Goal: Use online tool/utility: Utilize a website feature to perform a specific function

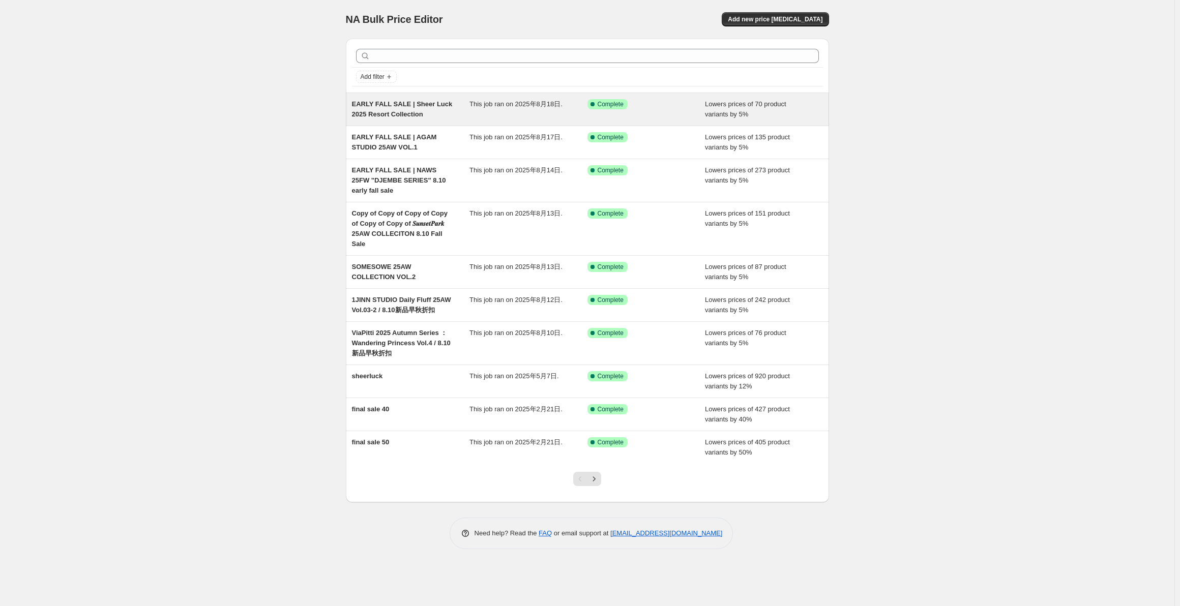
click at [694, 116] on div "Success Complete Complete" at bounding box center [646, 109] width 118 height 20
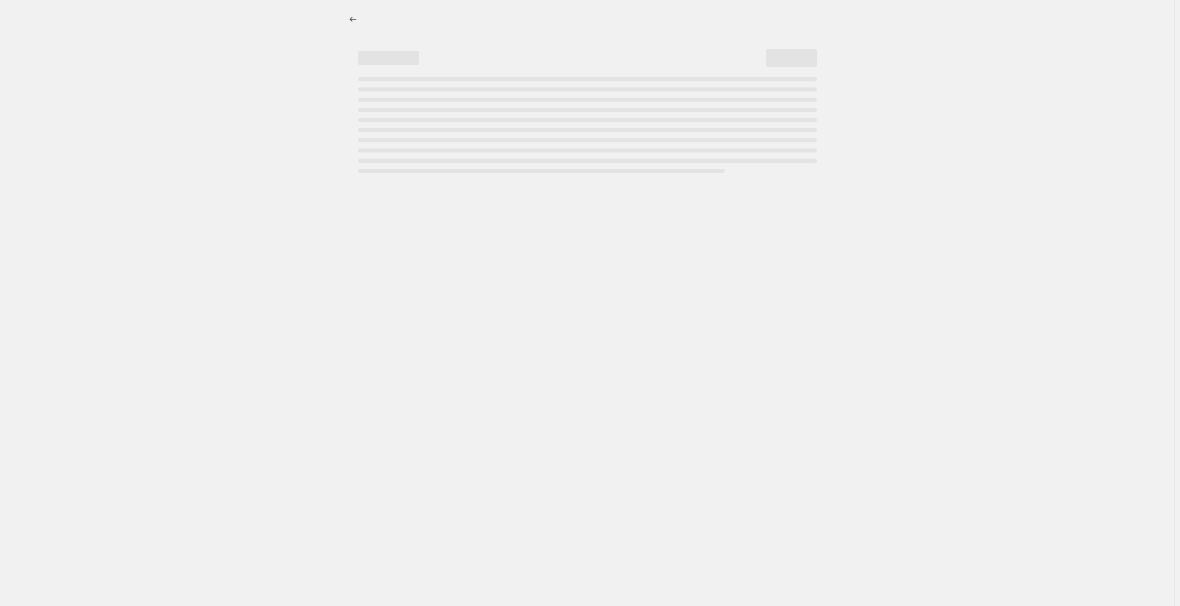
select select "percentage"
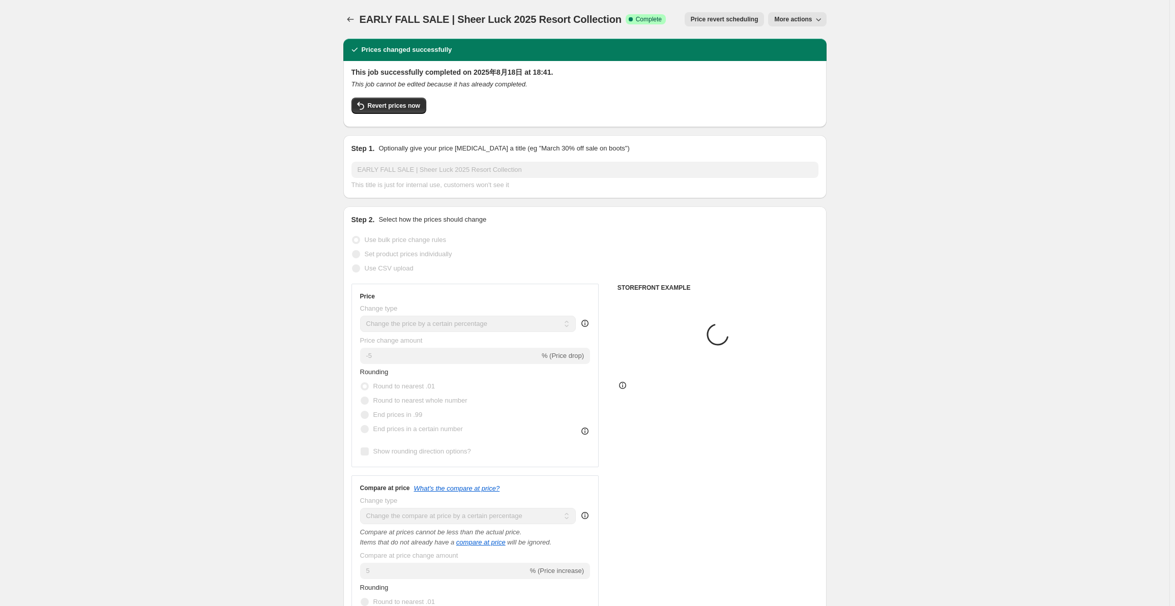
select select "collection"
drag, startPoint x: 401, startPoint y: 103, endPoint x: 745, endPoint y: 66, distance: 346.2
click at [779, 56] on div "Prices changed successfully This job successfully completed on 2025年8月18日 at 18…" at bounding box center [584, 83] width 483 height 88
click at [404, 105] on span "Revert prices now" at bounding box center [394, 106] width 52 height 8
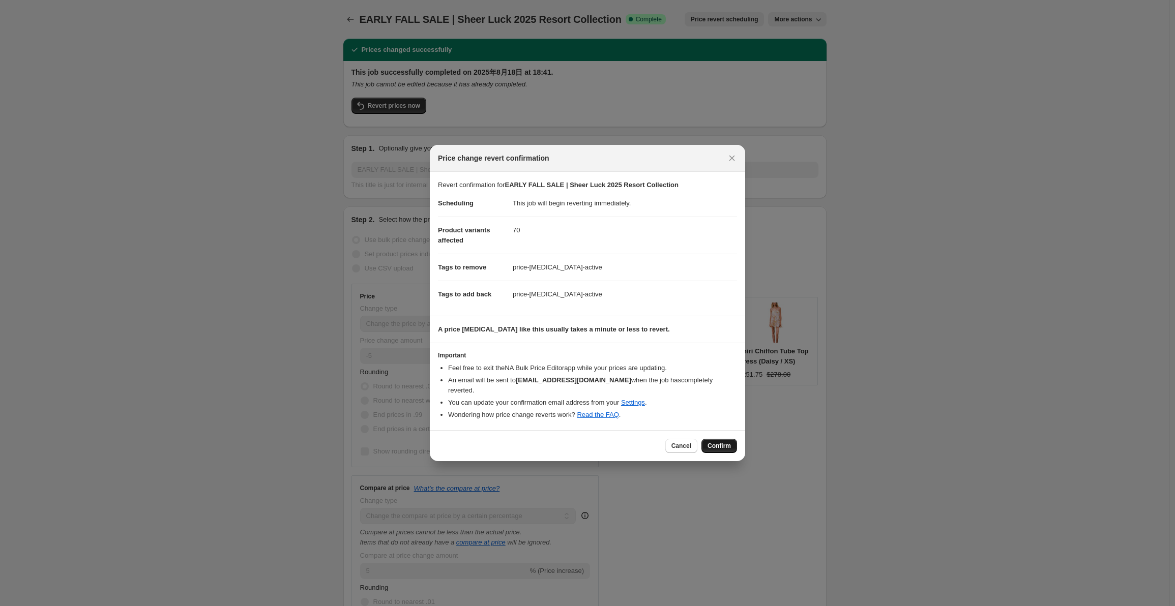
click at [717, 442] on span "Confirm" at bounding box center [718, 446] width 23 height 8
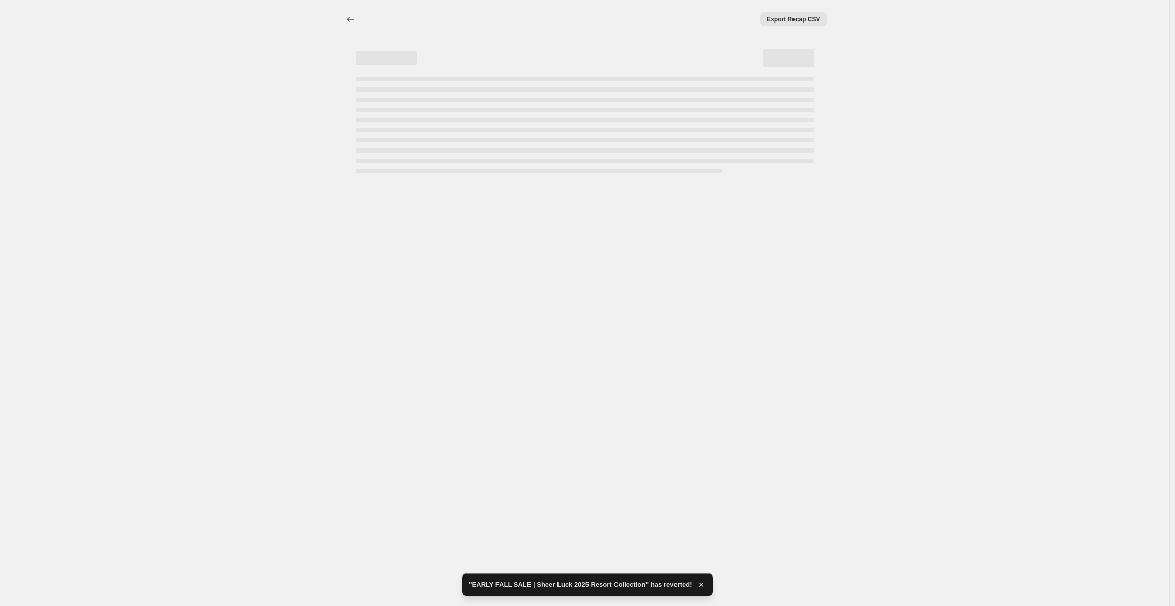
select select "percentage"
select select "collection"
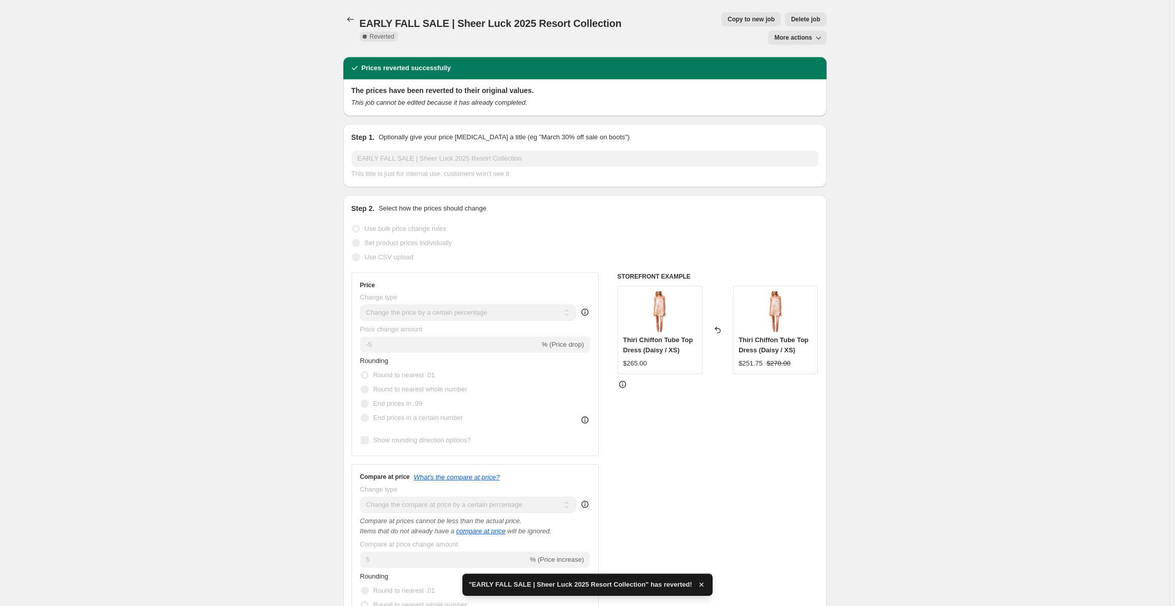
click at [721, 14] on button "Copy to new job" at bounding box center [750, 19] width 59 height 14
select select "percentage"
select select "collection"
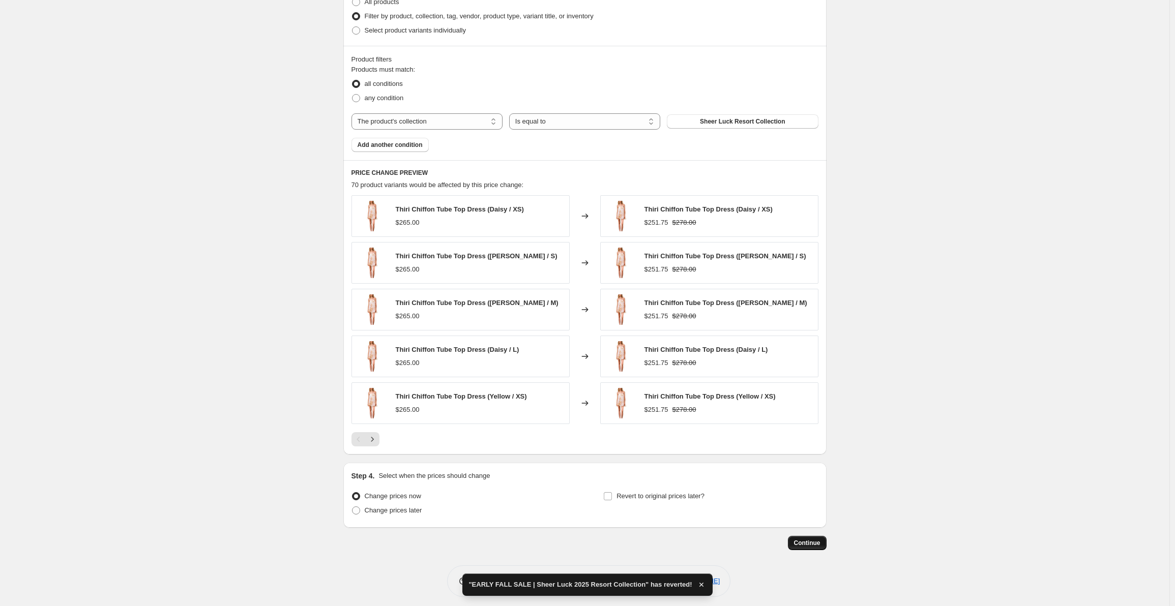
scroll to position [732, 0]
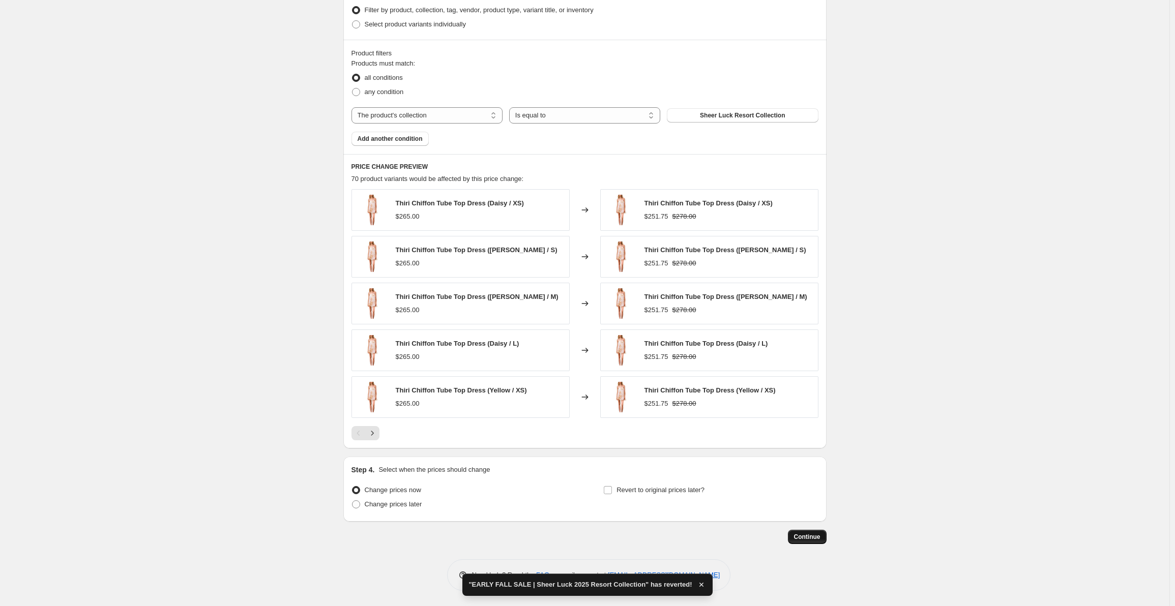
click at [807, 536] on span "Continue" at bounding box center [807, 537] width 26 height 8
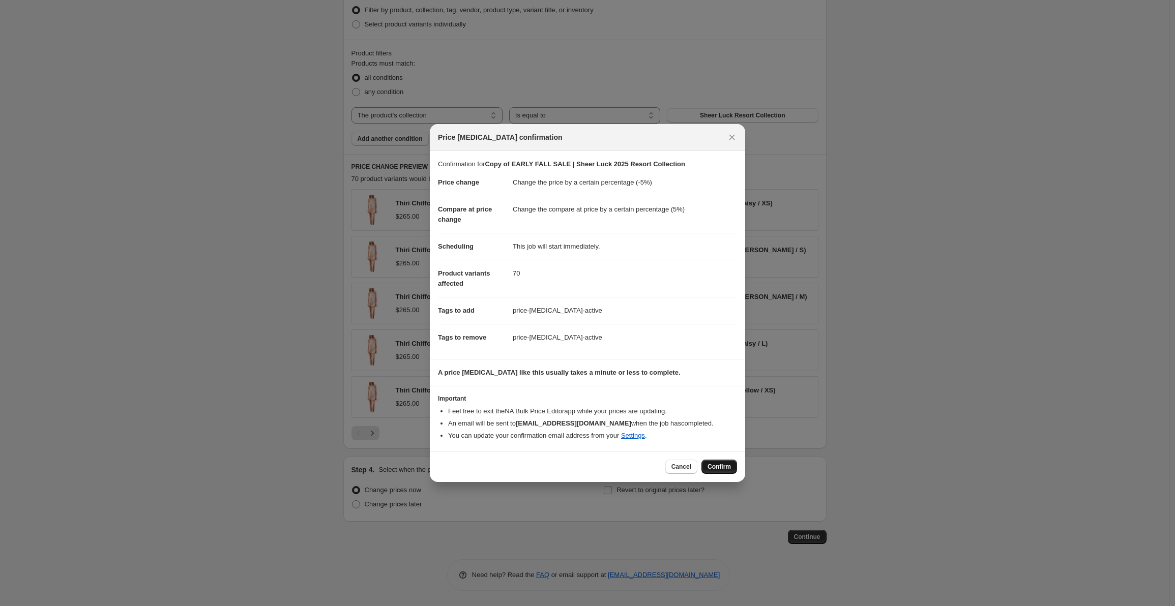
click at [710, 462] on button "Confirm" at bounding box center [719, 467] width 36 height 14
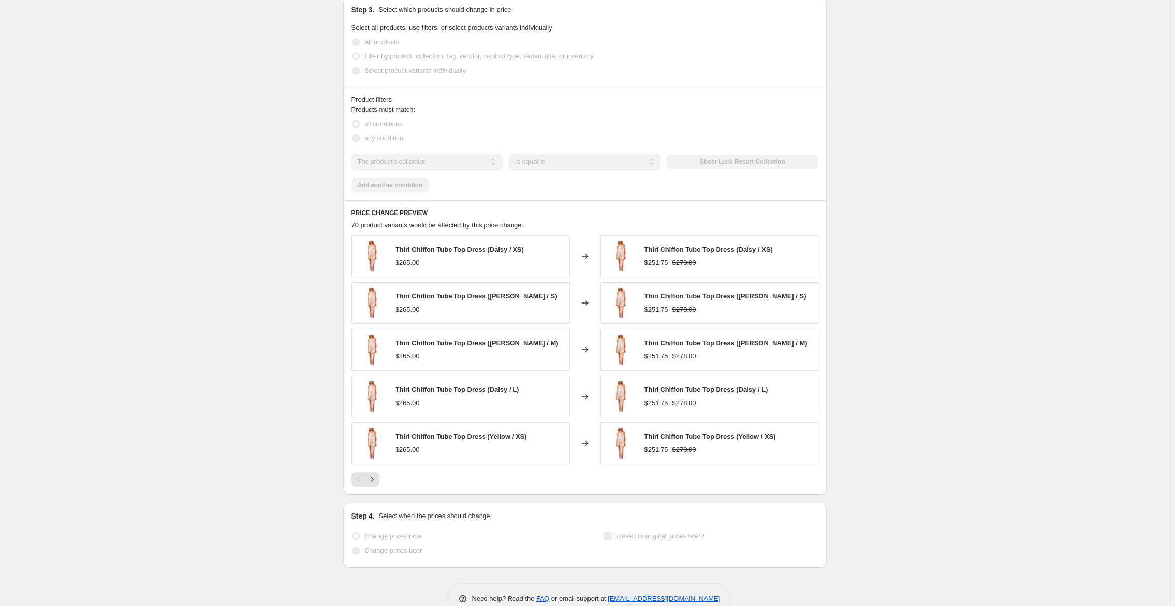
scroll to position [759, 0]
select select "percentage"
select select "collection"
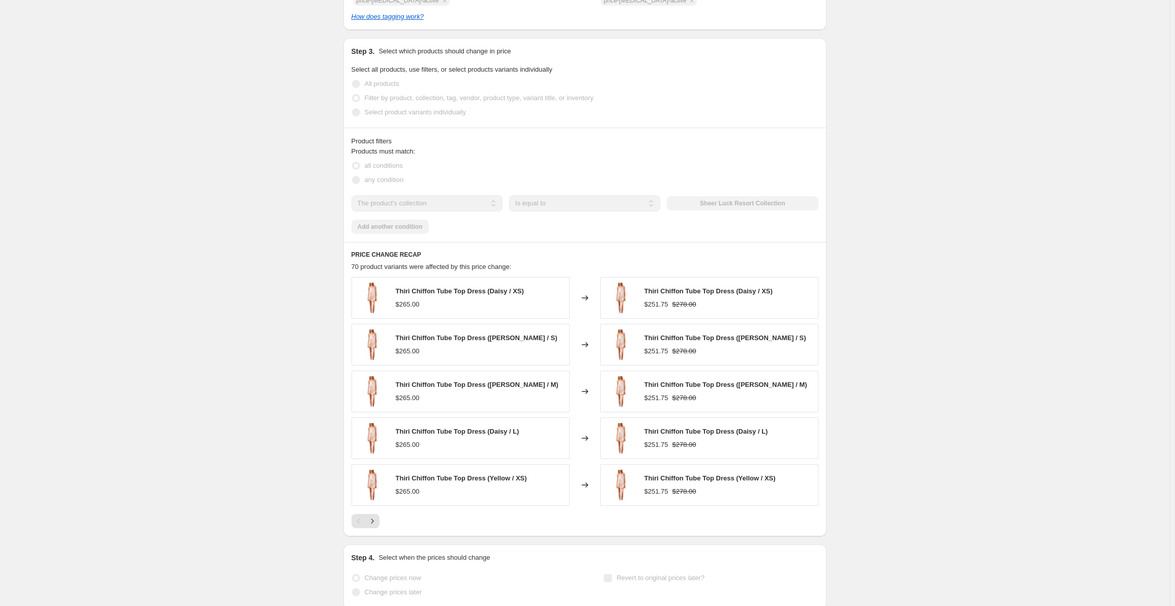
scroll to position [0, 0]
